Goal: Transaction & Acquisition: Book appointment/travel/reservation

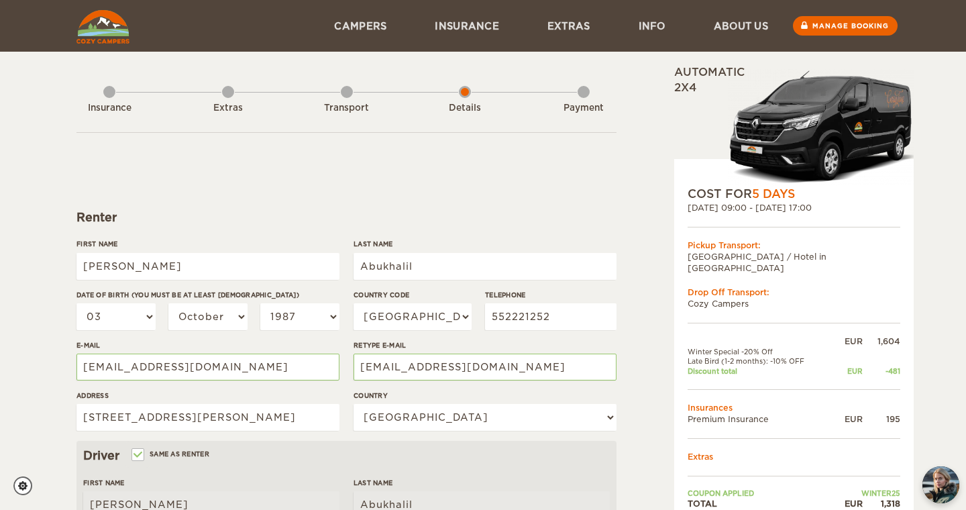
select select "03"
select select "10"
select select "1987"
select select "966"
select select "184"
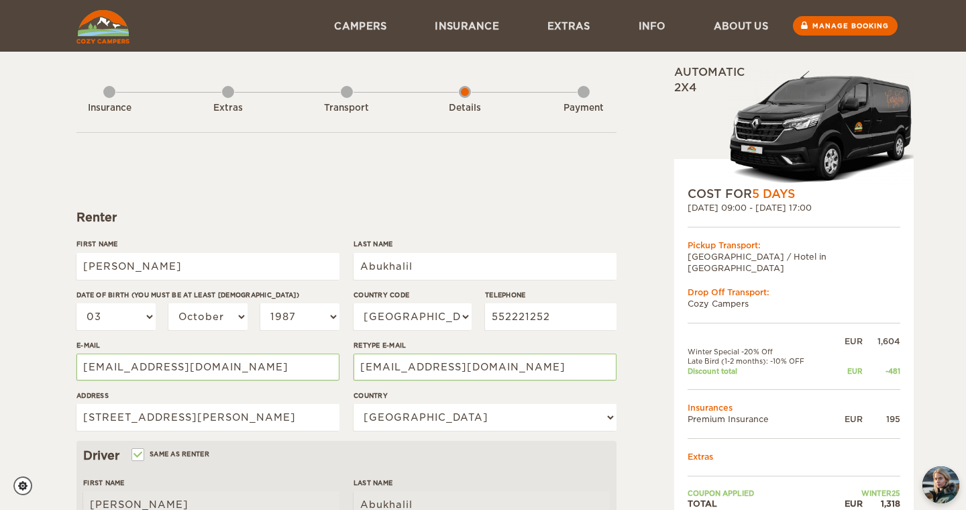
select select "03"
select select "10"
select select "1987"
select select "1"
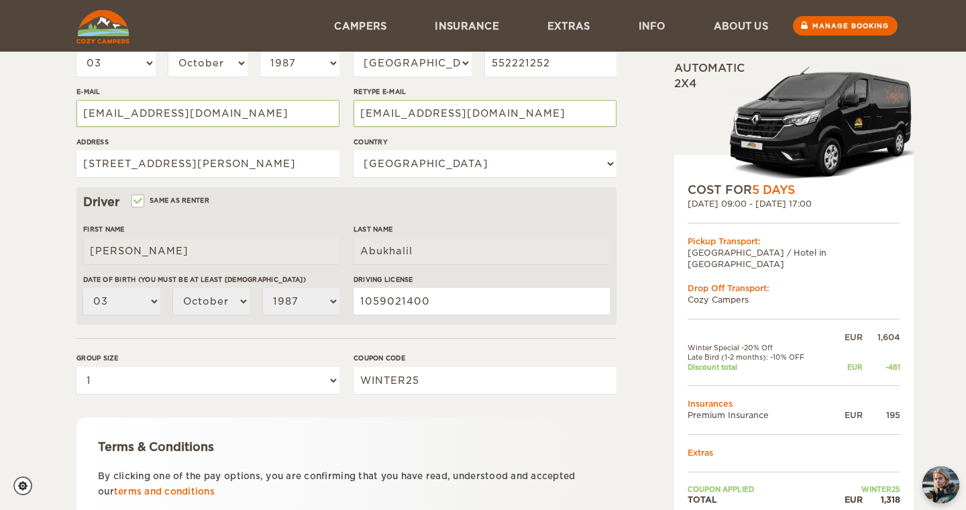
scroll to position [250, 0]
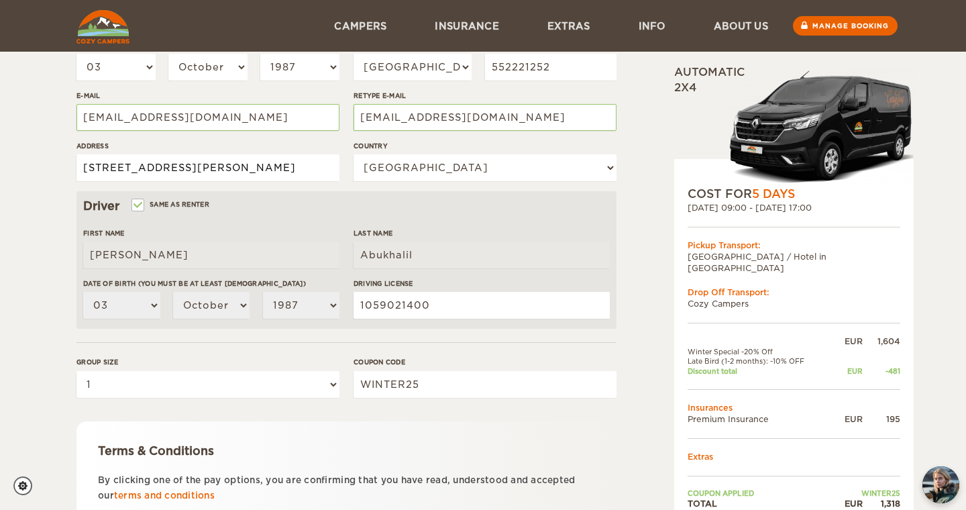
click at [272, 171] on input "7044 Al Fayadhah, Irqah, Riyadh" at bounding box center [208, 167] width 263 height 27
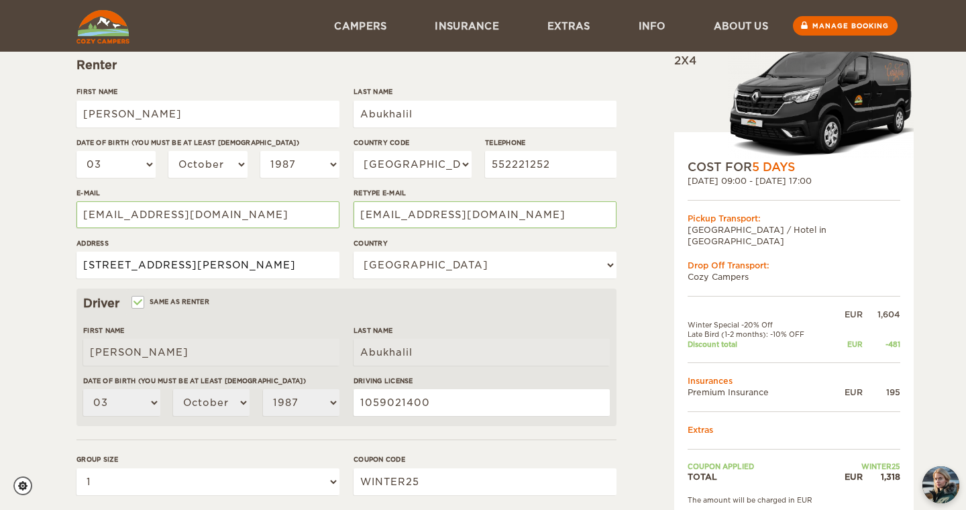
scroll to position [117, 0]
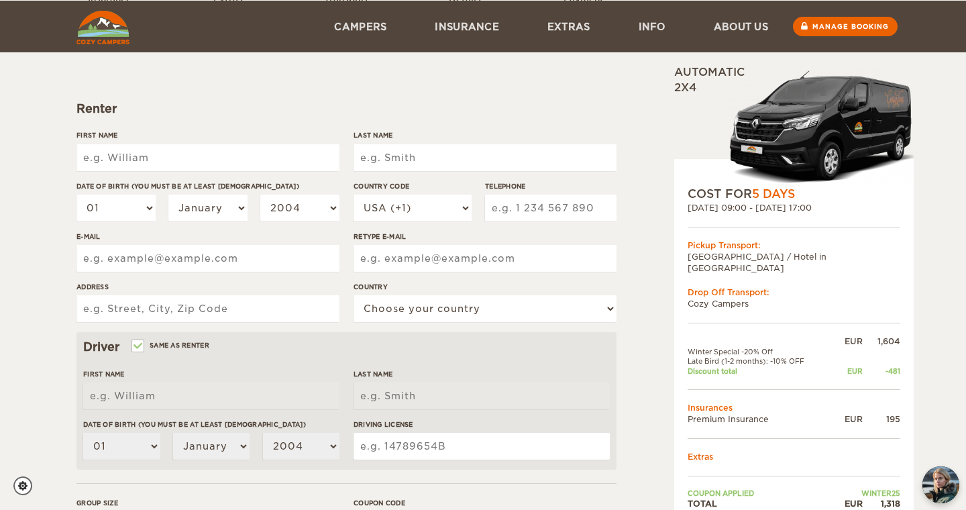
scroll to position [131, 0]
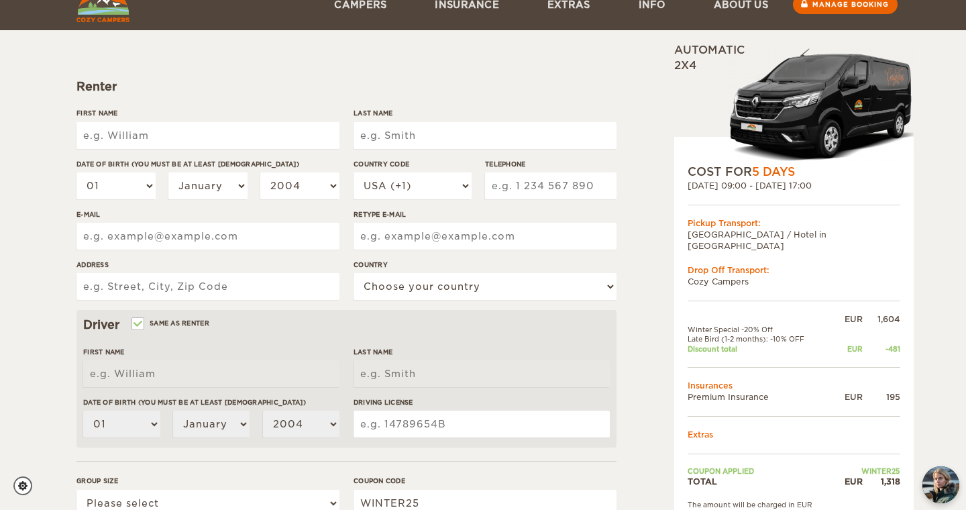
click at [206, 283] on input "Address" at bounding box center [208, 286] width 263 height 27
click at [224, 287] on input "Address" at bounding box center [208, 286] width 263 height 27
paste input "[STREET_ADDRESS][PERSON_NAME]"
type input "[STREET_ADDRESS][PERSON_NAME]"
click at [212, 240] on input "E-mail" at bounding box center [208, 236] width 263 height 27
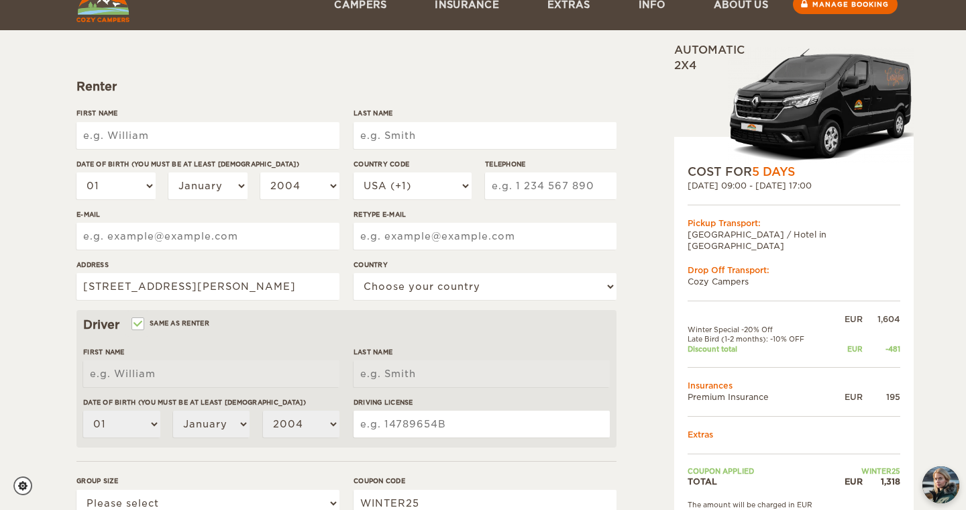
type input "[EMAIL_ADDRESS][DOMAIN_NAME]"
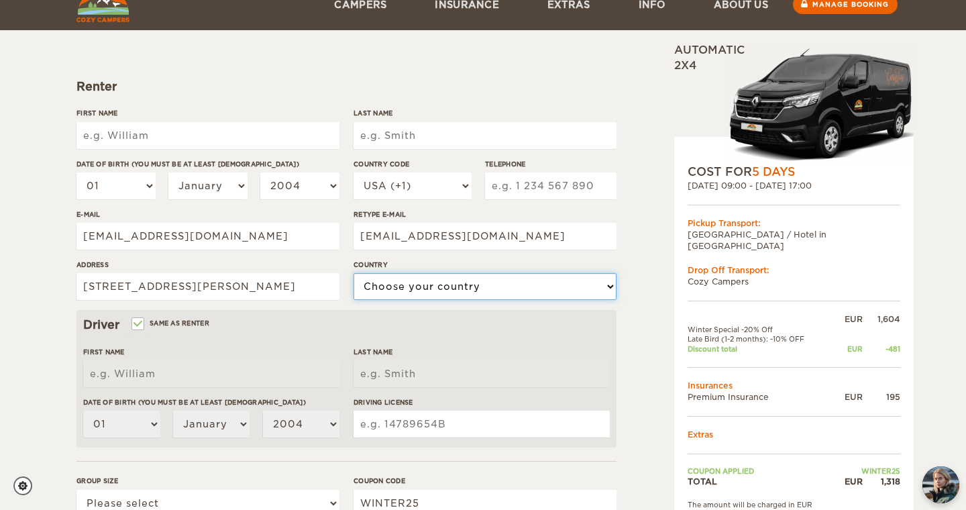
select select "184"
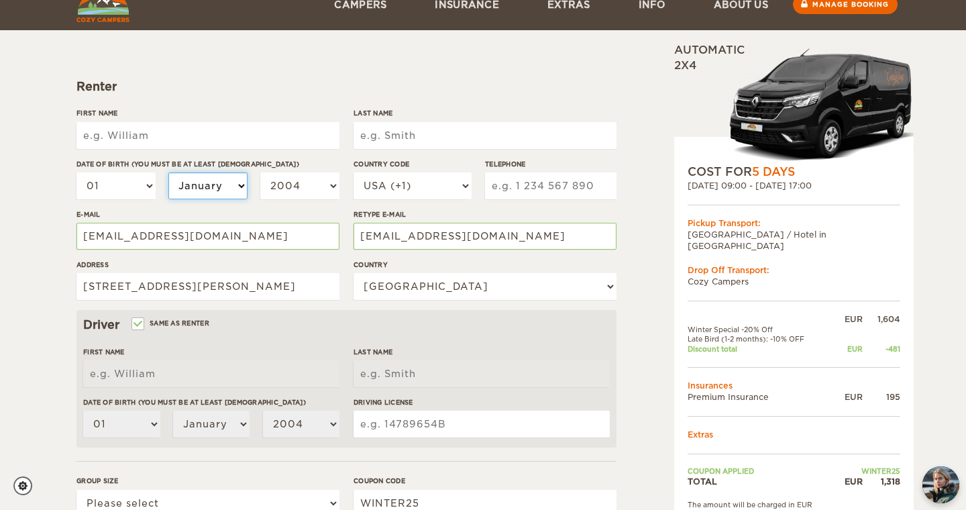
click at [198, 186] on select "January February March April May June July August September October November De…" at bounding box center [207, 185] width 79 height 27
select select "10"
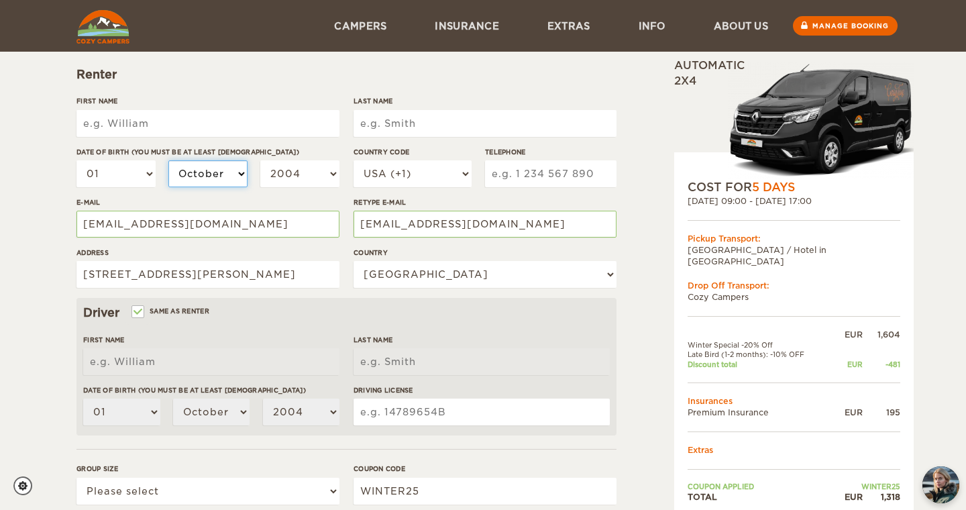
scroll to position [136, 0]
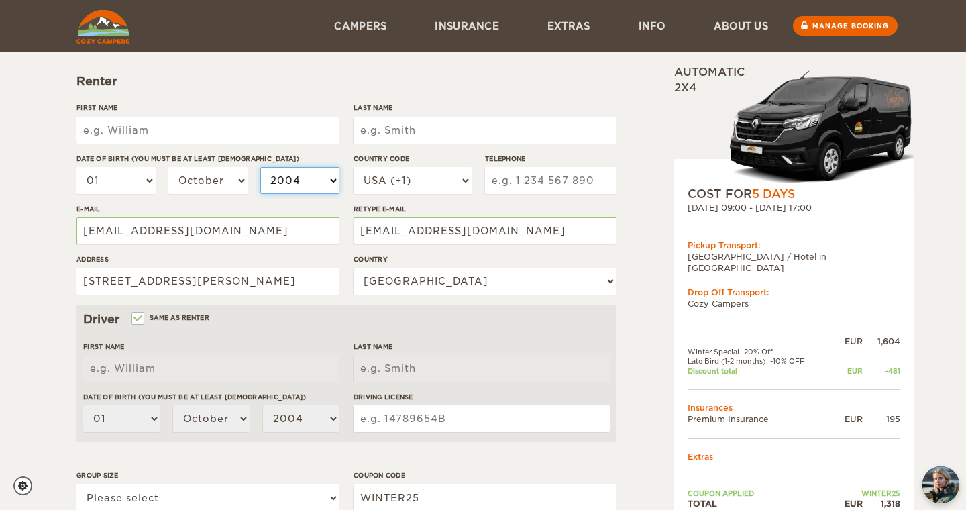
click at [319, 183] on select "2004 2003 2002 2001 2000 1999 1998 1997 1996 1995 1994 1993 1992 1991 1990 1989…" at bounding box center [299, 180] width 79 height 27
select select "1987"
click at [123, 185] on select "01 02 03 04 05 06 07 08 09 10 11 12 13 14 15 16 17 18 19 20 21 22 23 24 25 26 2…" at bounding box center [116, 180] width 79 height 27
select select "03"
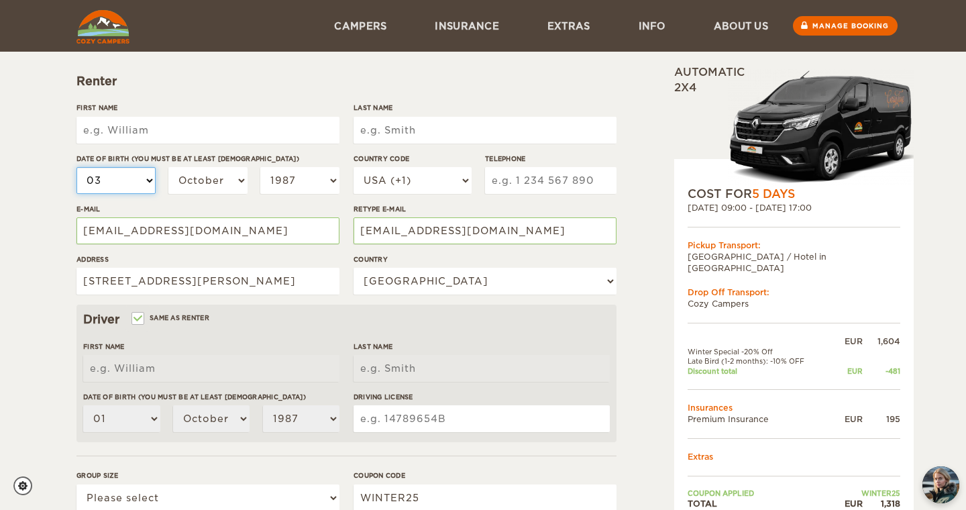
select select "03"
click at [132, 133] on input "First Name" at bounding box center [208, 130] width 263 height 27
type input "[PERSON_NAME]"
click at [393, 121] on input "Last Name" at bounding box center [485, 130] width 263 height 27
type input "[PERSON_NAME]"
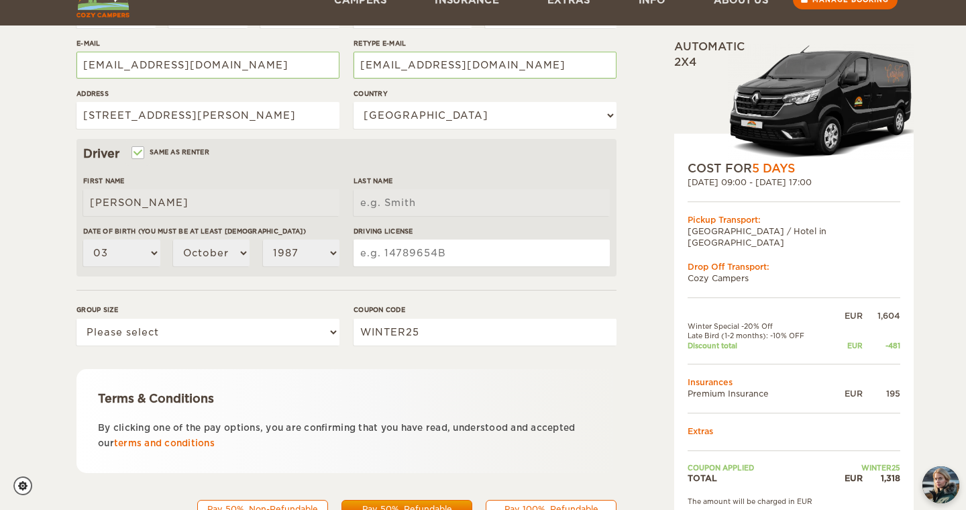
scroll to position [333, 0]
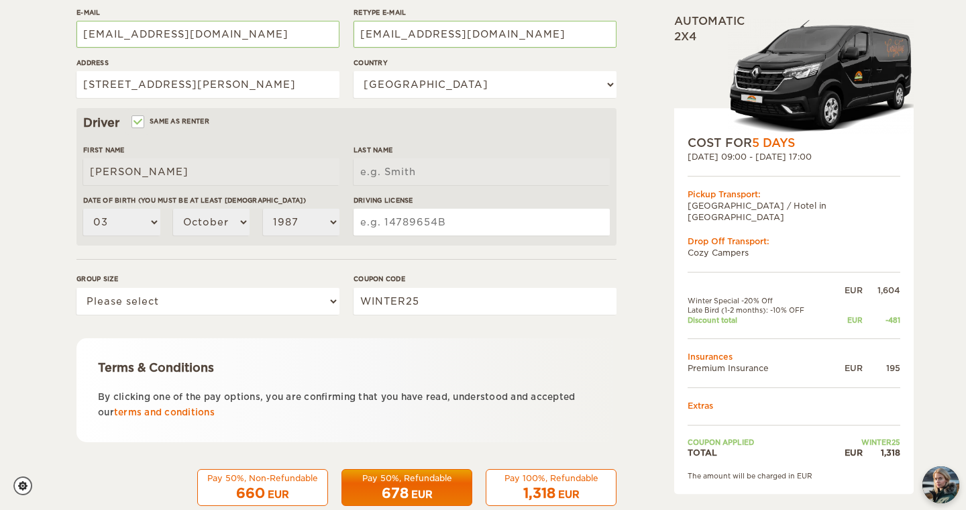
type input "Abukhalil"
click at [397, 227] on input "Driving License" at bounding box center [482, 222] width 256 height 27
type input "Abukhalil"
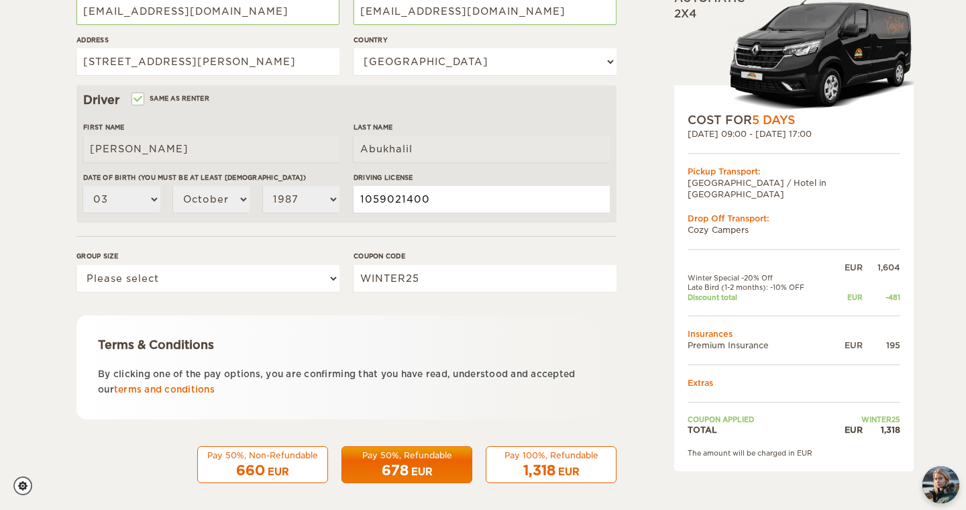
scroll to position [362, 0]
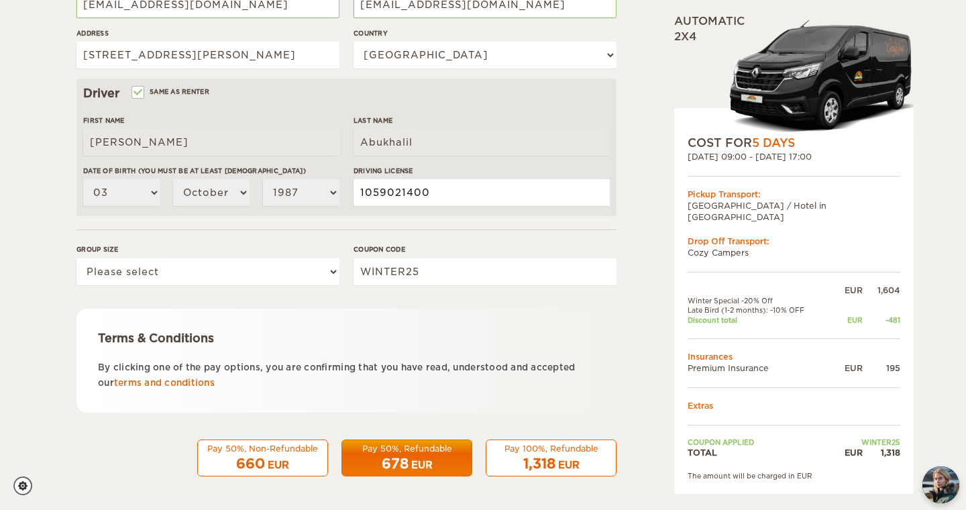
type input "1059021400"
click at [290, 277] on select "Please select 1 2" at bounding box center [208, 271] width 263 height 27
select select "1"
click at [558, 450] on div "Pay 100%, Refundable" at bounding box center [551, 448] width 113 height 11
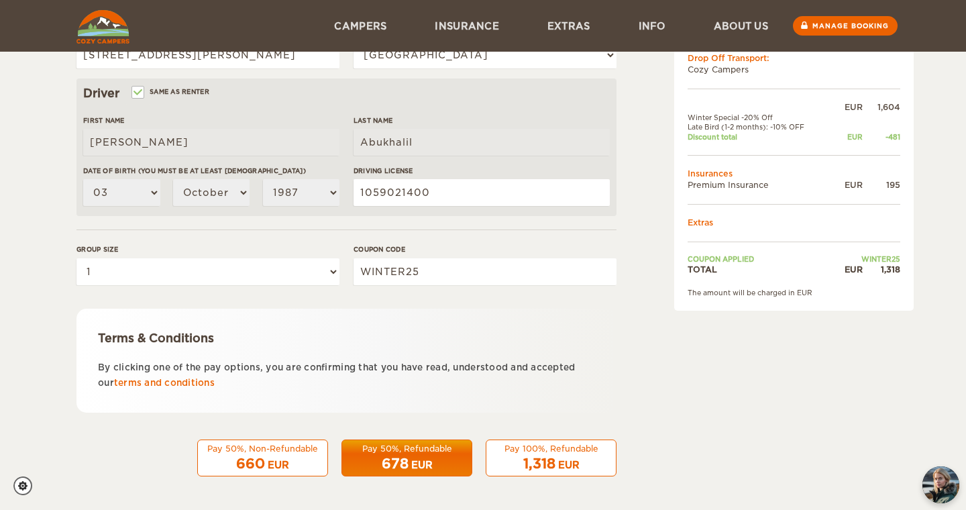
scroll to position [128, 0]
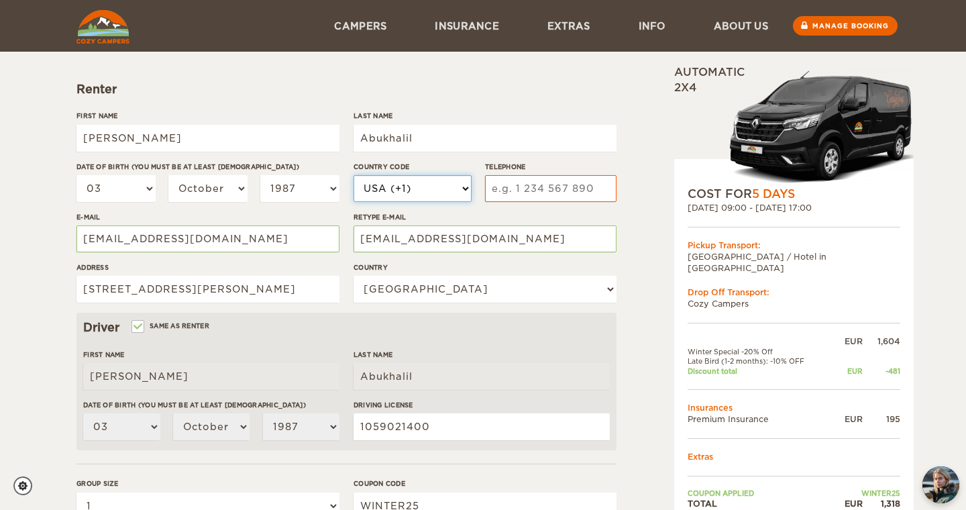
click at [464, 200] on select "USA (+1) [GEOGRAPHIC_DATA] (+44) [GEOGRAPHIC_DATA] (+49) [GEOGRAPHIC_DATA] (+21…" at bounding box center [413, 188] width 118 height 27
select select "966"
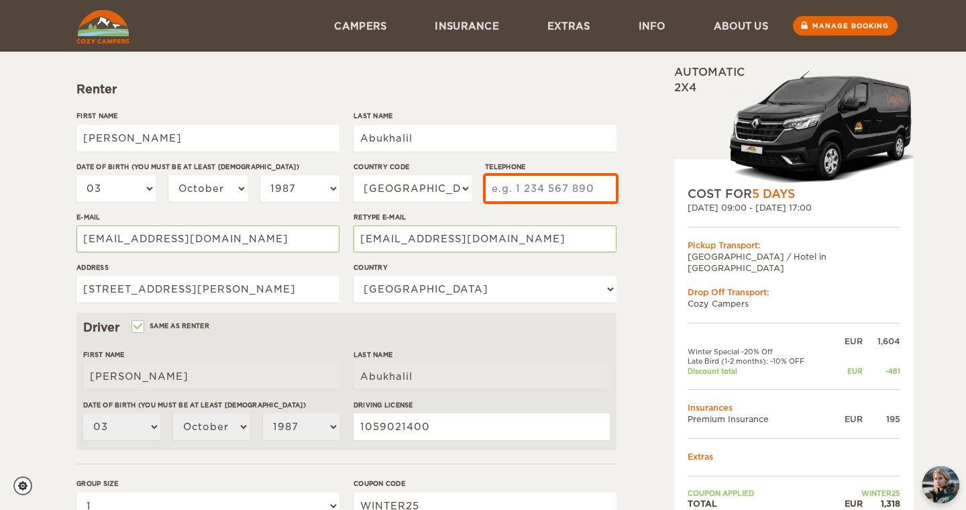
click at [520, 186] on input "Telephone" at bounding box center [551, 188] width 132 height 27
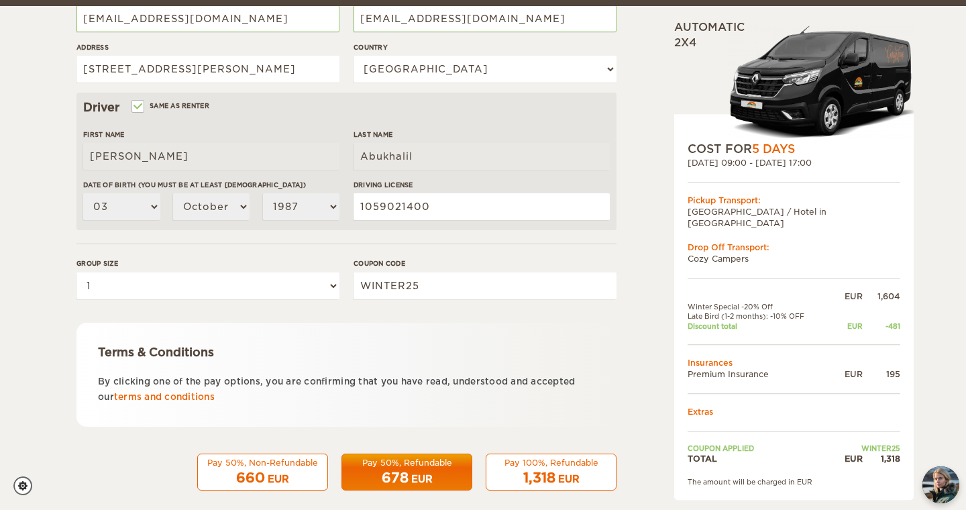
scroll to position [362, 0]
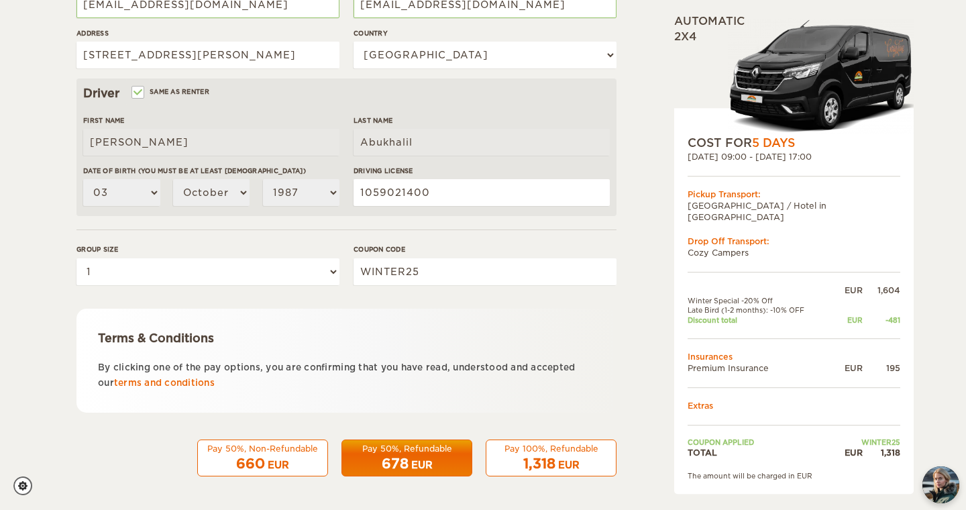
type input "552221252"
click at [576, 440] on button "Pay 100%, Refundable 1,318 EUR" at bounding box center [551, 459] width 131 height 38
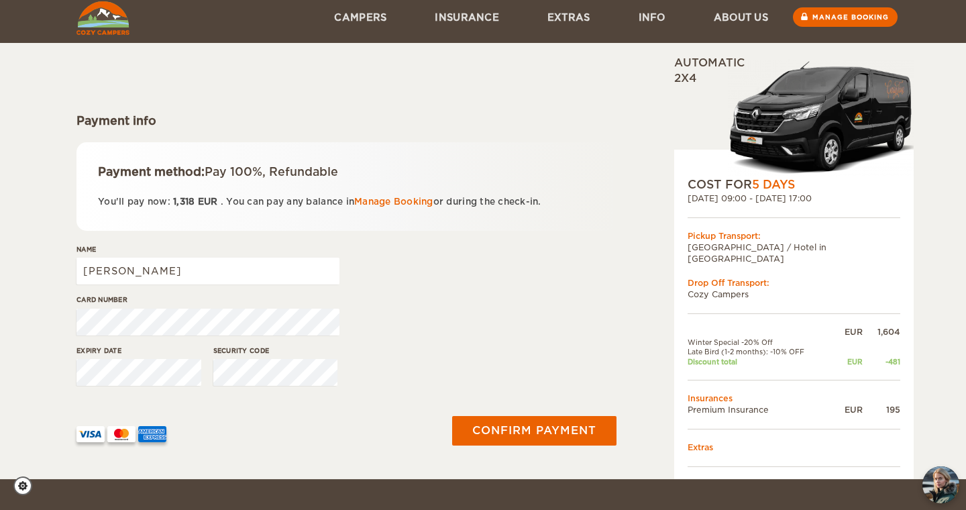
scroll to position [97, 0]
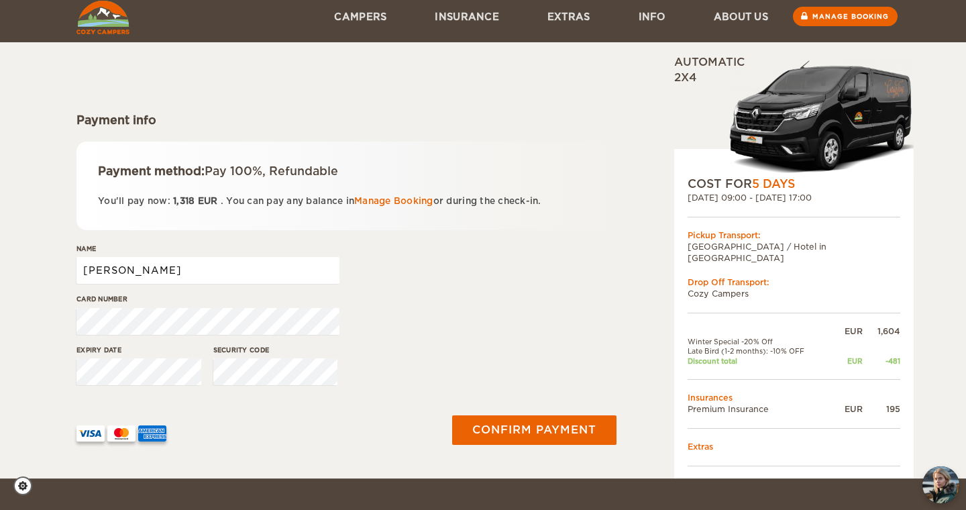
click at [228, 275] on input "Mohammed" at bounding box center [208, 270] width 263 height 27
type input "Mohammed Abukhalil"
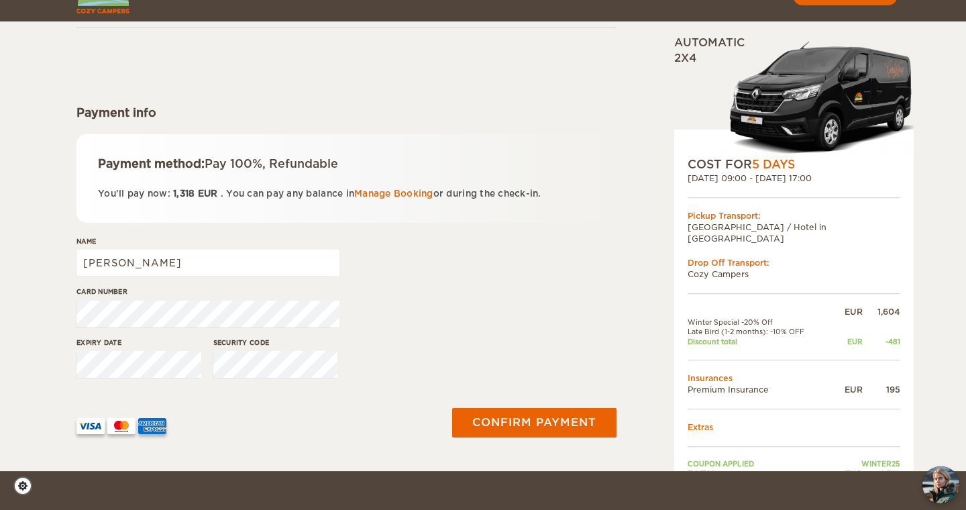
scroll to position [104, 0]
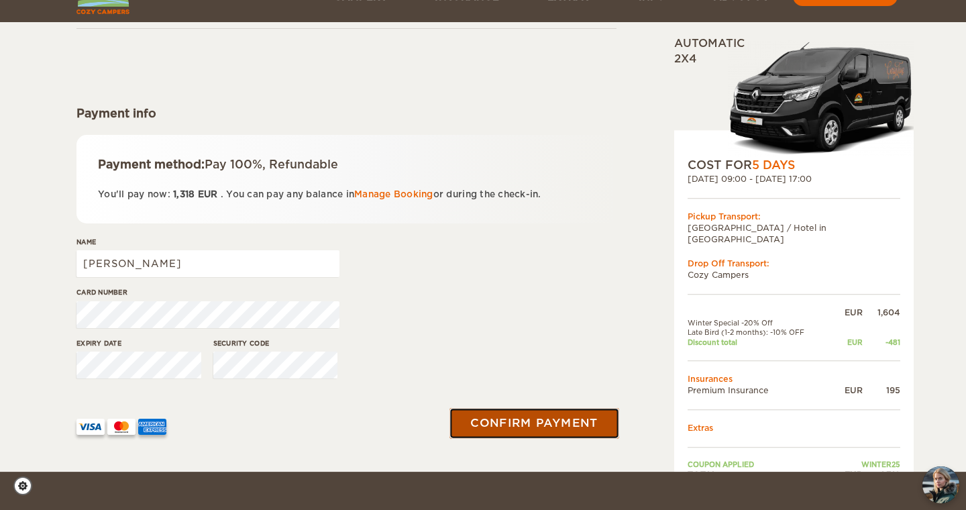
click at [545, 421] on button "Confirm payment" at bounding box center [534, 423] width 169 height 30
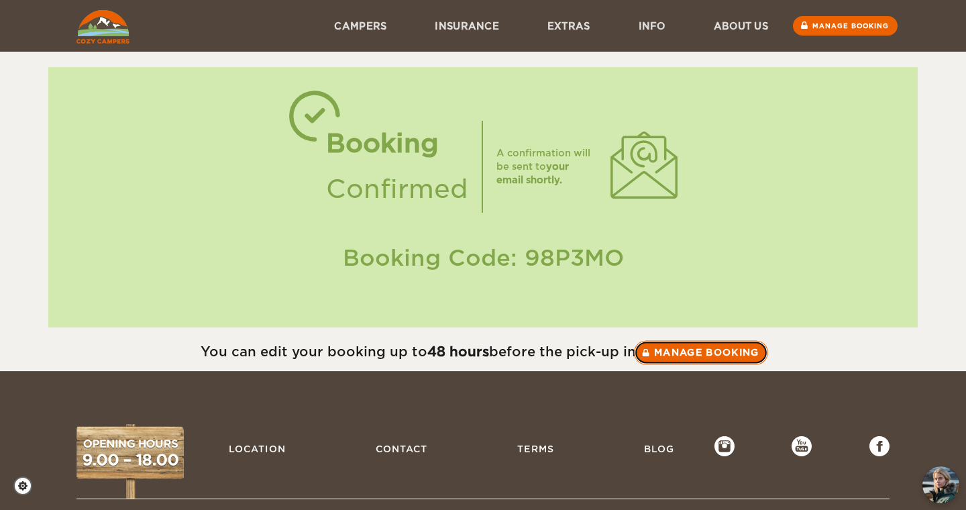
click at [712, 352] on link "Manage booking" at bounding box center [701, 352] width 134 height 24
